Goal: Transaction & Acquisition: Book appointment/travel/reservation

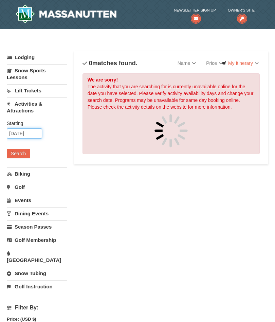
click at [21, 131] on input "10/11/2025" at bounding box center [24, 133] width 35 height 10
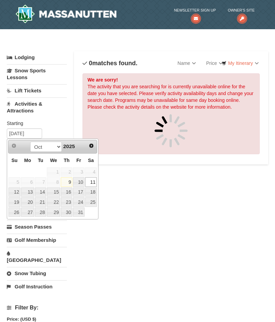
click at [92, 199] on link "25" at bounding box center [91, 202] width 12 height 10
type input "10/25/2025"
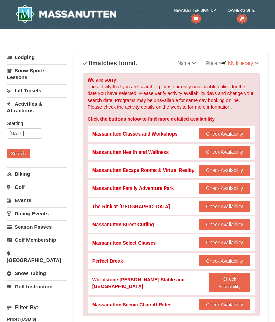
click at [223, 299] on button "Check Availability" at bounding box center [224, 304] width 51 height 11
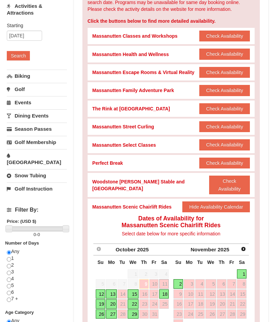
scroll to position [104, 0]
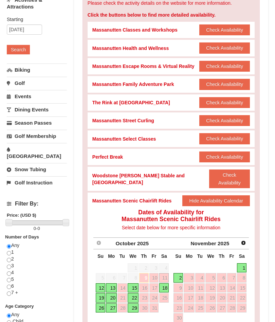
click at [166, 283] on link "18" at bounding box center [164, 288] width 10 height 10
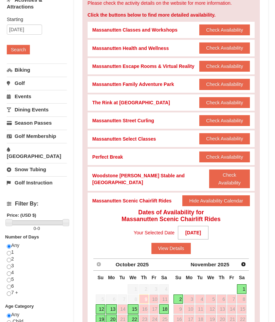
click at [170, 243] on button "View Details" at bounding box center [171, 248] width 40 height 11
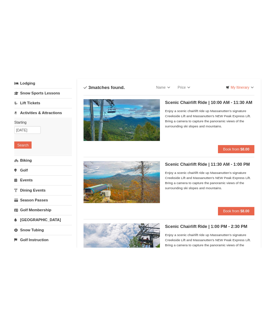
scroll to position [0, 0]
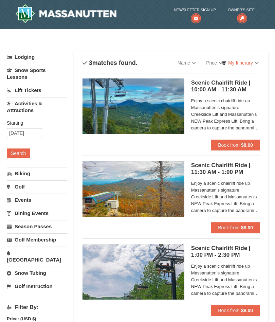
click at [237, 144] on span "Book from" at bounding box center [229, 144] width 22 height 5
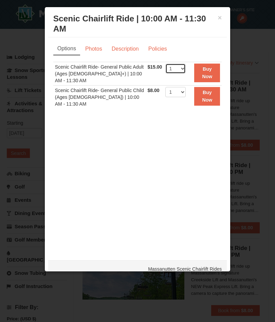
click at [181, 65] on select "1 2 3 4 5 6 7 8 9 10 11 12 13 14 15 16 17 18 19 20 21" at bounding box center [175, 69] width 20 height 10
select select "2"
click at [209, 73] on button "Buy Now" at bounding box center [207, 73] width 26 height 19
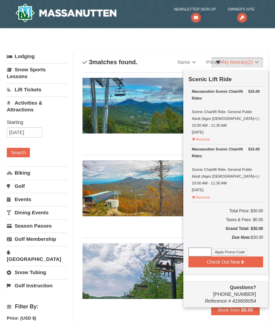
scroll to position [2, 0]
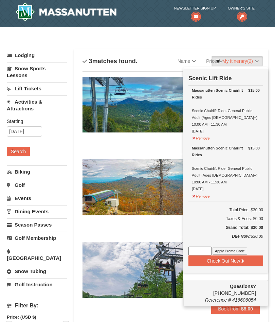
click at [232, 255] on button "Check Out Now" at bounding box center [225, 260] width 75 height 11
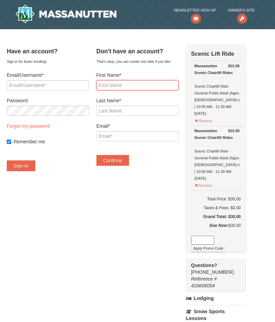
click at [136, 85] on input "First Name*" at bounding box center [137, 85] width 82 height 10
type input "Donald"
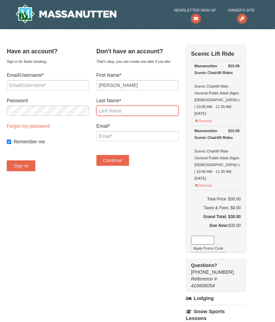
click at [139, 114] on input "Last Name*" at bounding box center [137, 111] width 82 height 10
type input "Cepull"
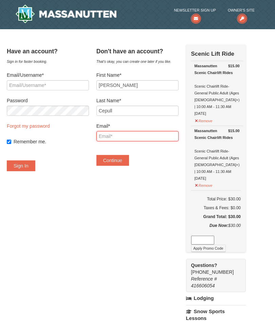
click at [137, 138] on input "Email*" at bounding box center [137, 136] width 82 height 10
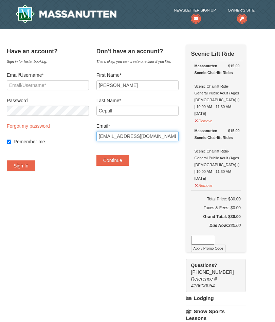
type input "Dcepulljr@yahoo.com"
click at [125, 159] on button "Continue" at bounding box center [112, 160] width 33 height 11
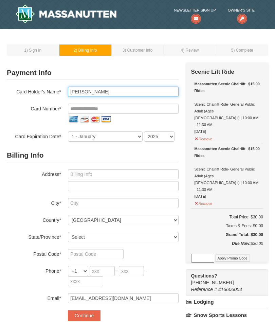
click at [86, 93] on input "[PERSON_NAME]" at bounding box center [123, 92] width 111 height 10
type input "[PERSON_NAME]"
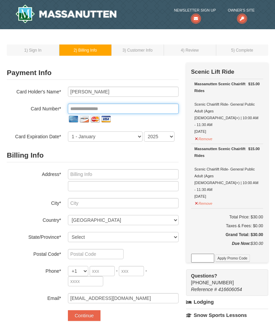
click at [121, 111] on input "tel" at bounding box center [123, 109] width 111 height 10
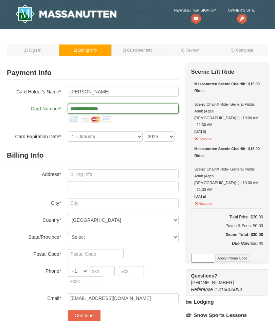
type input "**********"
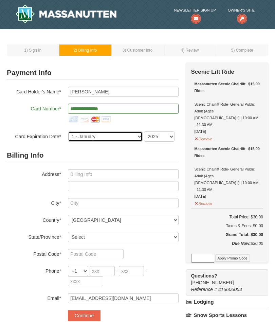
click at [134, 137] on select "1 - January 2 - February 3 - March 4 - April 5 - May 6 - June 7 - July 8 - Augu…" at bounding box center [105, 136] width 75 height 10
select select "7"
click at [171, 138] on select "2025 2026 2027 2028 2029 2030 2031 2032 2033 2034" at bounding box center [159, 136] width 31 height 10
select select "2029"
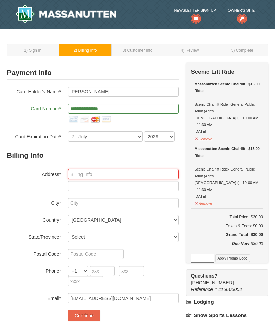
click at [103, 174] on input "text" at bounding box center [123, 174] width 111 height 10
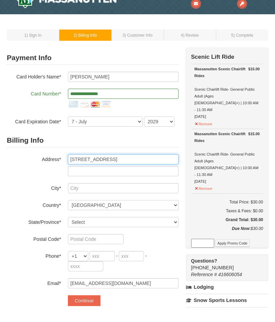
type input "21097 Parc Dulles Square Apt 208"
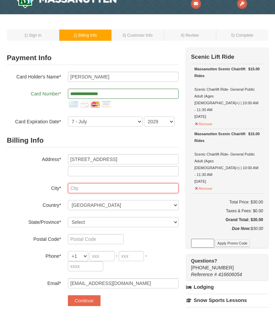
click at [96, 198] on input "text" at bounding box center [123, 203] width 111 height 10
type input "Sterling"
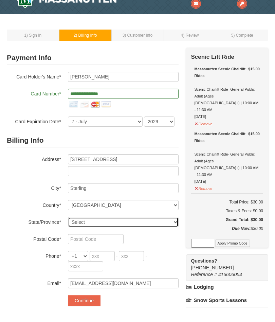
click at [173, 232] on select "Select Alabama Alaska American Samoa Arizona Arkansas California Colorado Conne…" at bounding box center [123, 237] width 111 height 10
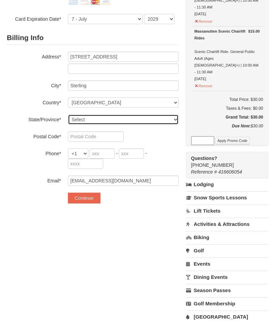
select select "VA"
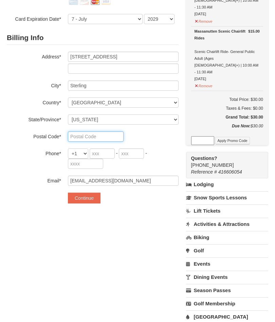
click at [95, 137] on input "text" at bounding box center [96, 136] width 56 height 10
type input "20166"
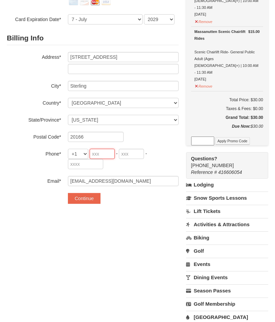
click at [107, 157] on input "tel" at bounding box center [102, 154] width 25 height 10
type input "571"
click at [133, 157] on input "tel" at bounding box center [131, 154] width 25 height 10
type input "237"
click at [88, 165] on input "tel" at bounding box center [85, 164] width 35 height 10
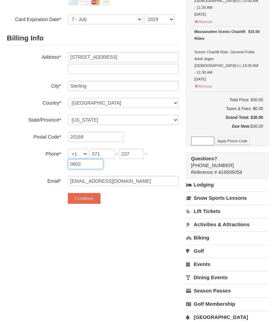
type input "0602"
click at [87, 195] on button "Continue" at bounding box center [84, 198] width 33 height 11
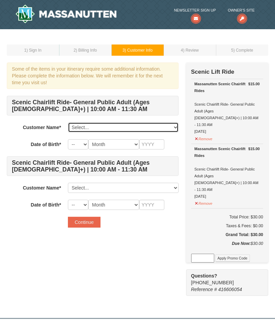
click at [174, 126] on select "Select... [PERSON_NAME] Add New..." at bounding box center [123, 127] width 111 height 10
select select "28364608"
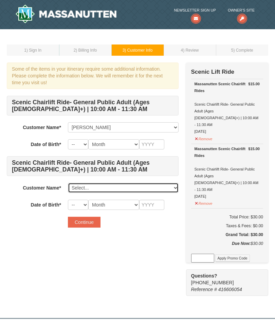
click at [176, 187] on select "Select... [PERSON_NAME] Add New..." at bounding box center [123, 188] width 111 height 10
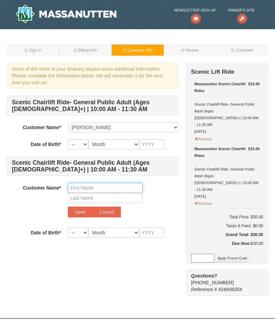
click at [85, 187] on input "text" at bounding box center [105, 188] width 75 height 10
type input "[PERSON_NAME]"
click at [95, 195] on input "text" at bounding box center [105, 198] width 75 height 10
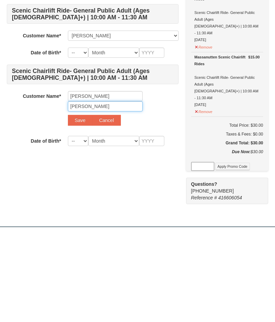
type input "[PERSON_NAME]"
click at [78, 228] on select "-- 01 02 03 04 05 06 07 08 09 10 11 12 13 14 15 16 17 18 19 20 21 22 23 24 25 2…" at bounding box center [78, 233] width 20 height 10
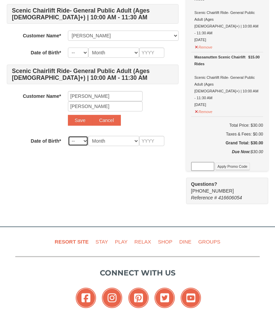
click at [84, 141] on select "-- 01 02 03 04 05 06 07 08 09 10 11 12 13 14 15 16 17 18 19 20 21 22 23 24 25 2…" at bounding box center [78, 141] width 20 height 10
select select "20"
click at [130, 140] on select "Month January February March April May June July August September October Novem…" at bounding box center [113, 141] width 51 height 10
select select "12"
click at [156, 139] on input "text" at bounding box center [151, 141] width 25 height 10
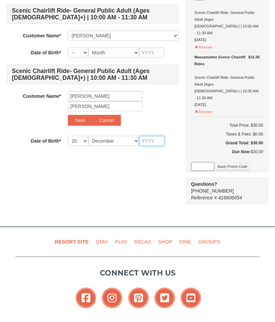
scroll to position [91, 0]
type input "1964"
click at [80, 53] on select "-- 01 02 03 04 05 06 07 08 09 10 11 12 13 14 15 16 17 18 19 20 21 22 23 24 25 2…" at bounding box center [78, 53] width 20 height 10
select select "05"
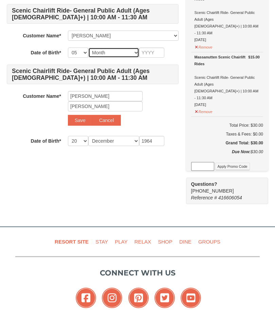
click at [115, 53] on select "Month January February March April May June July August September October Novem…" at bounding box center [113, 53] width 51 height 10
select select "07"
click at [150, 54] on input "text" at bounding box center [151, 53] width 25 height 10
type input "1970"
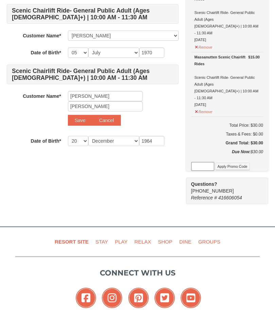
click at [80, 117] on button "Save" at bounding box center [80, 120] width 24 height 11
select select
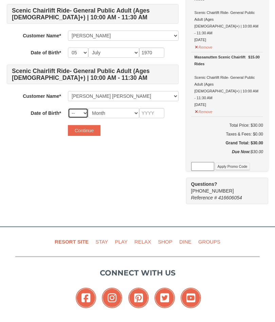
click at [83, 113] on select "-- 01 02 03 04 05 06 07 08 09 10 11 12 13 14 15 16 17 18 19 20 21 22 23 24 25 2…" at bounding box center [78, 113] width 20 height 10
select select "20"
click at [122, 113] on select "Month January February March April May June July August September October Novem…" at bounding box center [113, 113] width 51 height 10
select select "12"
click at [156, 114] on input "text" at bounding box center [151, 113] width 25 height 10
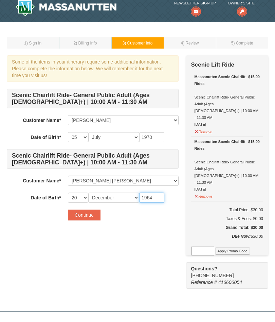
scroll to position [7, 0]
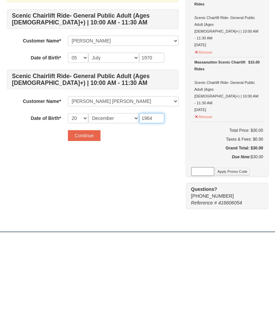
type input "1964"
click at [84, 210] on button "Continue" at bounding box center [84, 215] width 33 height 11
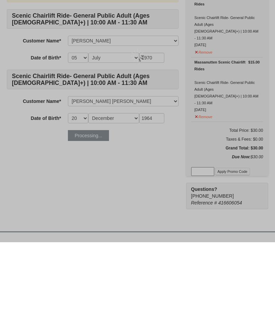
scroll to position [87, 0]
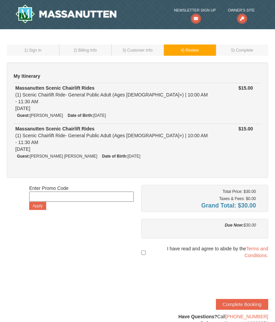
click at [144, 247] on input "checkbox" at bounding box center [143, 253] width 4 height 12
checkbox input "true"
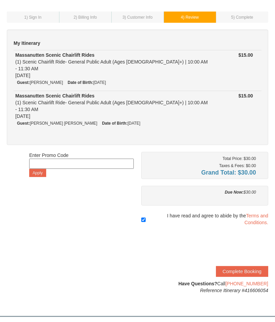
scroll to position [33, 0]
click at [240, 266] on button "Complete Booking" at bounding box center [242, 271] width 52 height 11
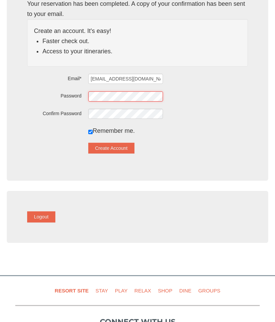
scroll to position [90, 0]
click at [123, 150] on button "Create Account" at bounding box center [111, 148] width 46 height 11
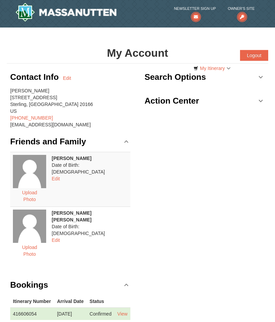
scroll to position [2, 0]
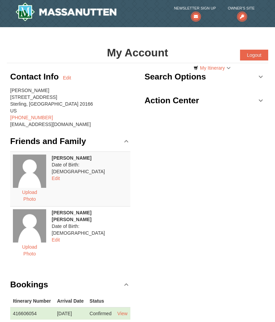
click at [253, 55] on button "Logout" at bounding box center [254, 55] width 28 height 11
